Goal: Information Seeking & Learning: Learn about a topic

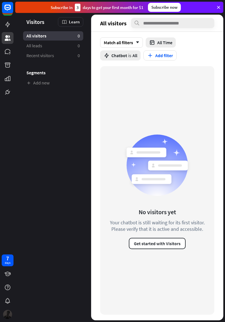
click at [218, 6] on icon at bounding box center [218, 7] width 5 height 5
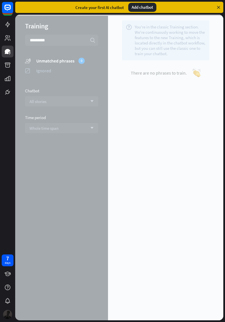
type input "*********"
